Goal: Task Accomplishment & Management: Manage account settings

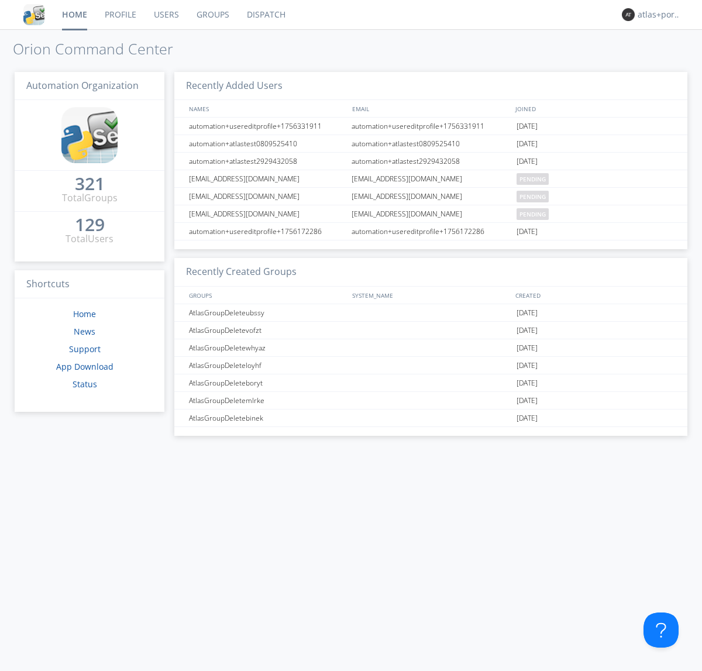
click at [265, 15] on link "Dispatch" at bounding box center [266, 14] width 56 height 29
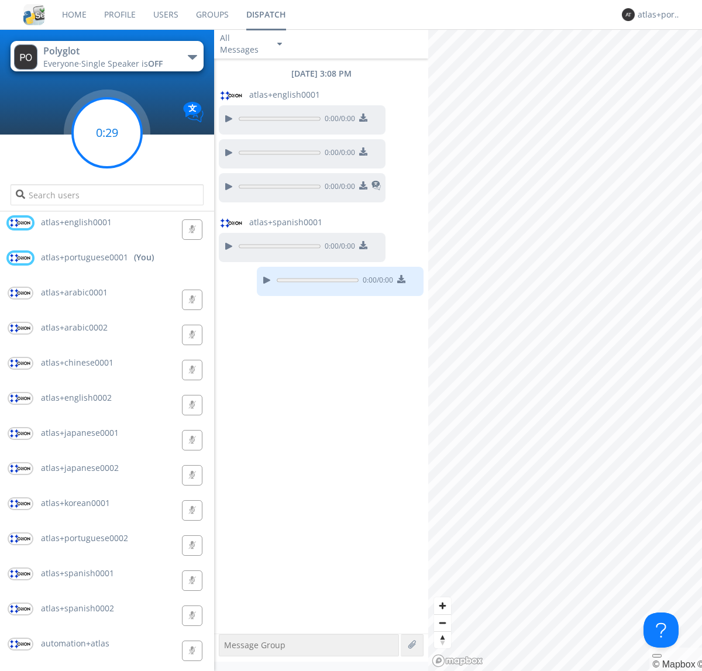
click at [107, 133] on g at bounding box center [107, 132] width 69 height 69
click at [657, 15] on div "atlas+portuguese0001" at bounding box center [660, 15] width 44 height 12
click at [666, 61] on div "Log Out" at bounding box center [666, 62] width 60 height 21
